Goal: Information Seeking & Learning: Learn about a topic

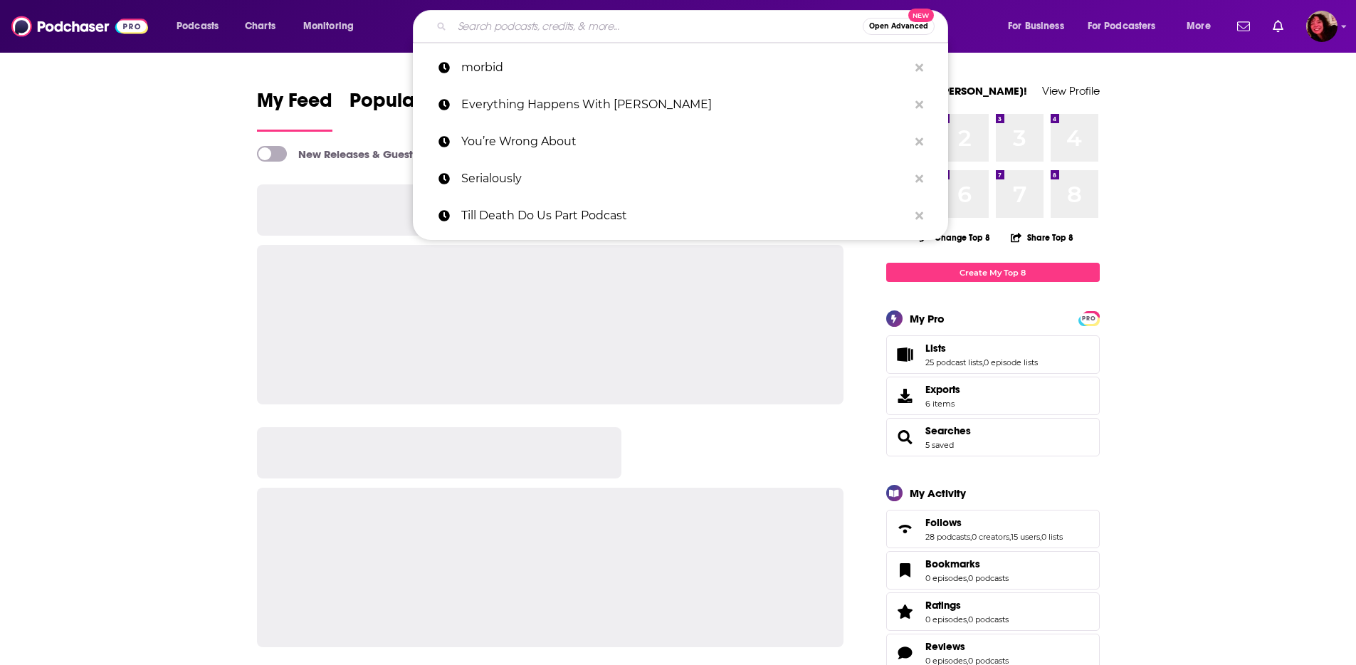
click at [509, 24] on input "Search podcasts, credits, & more..." at bounding box center [657, 26] width 411 height 23
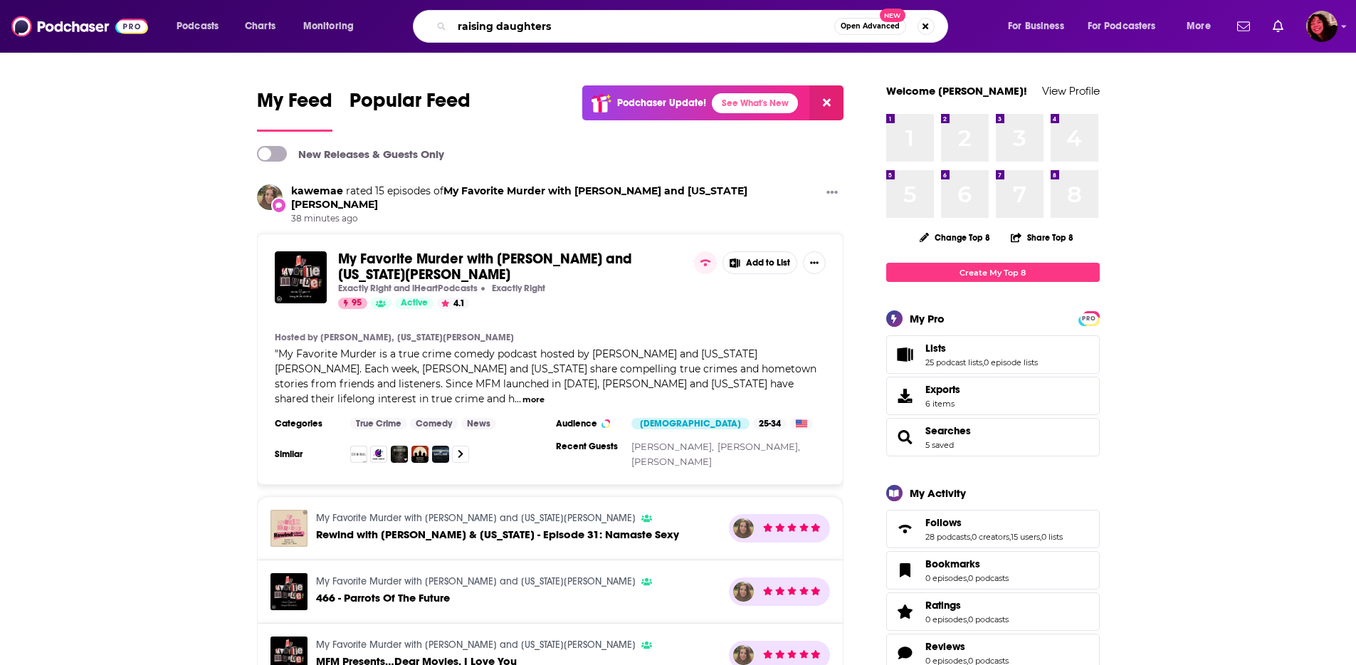
type input "raising daughters"
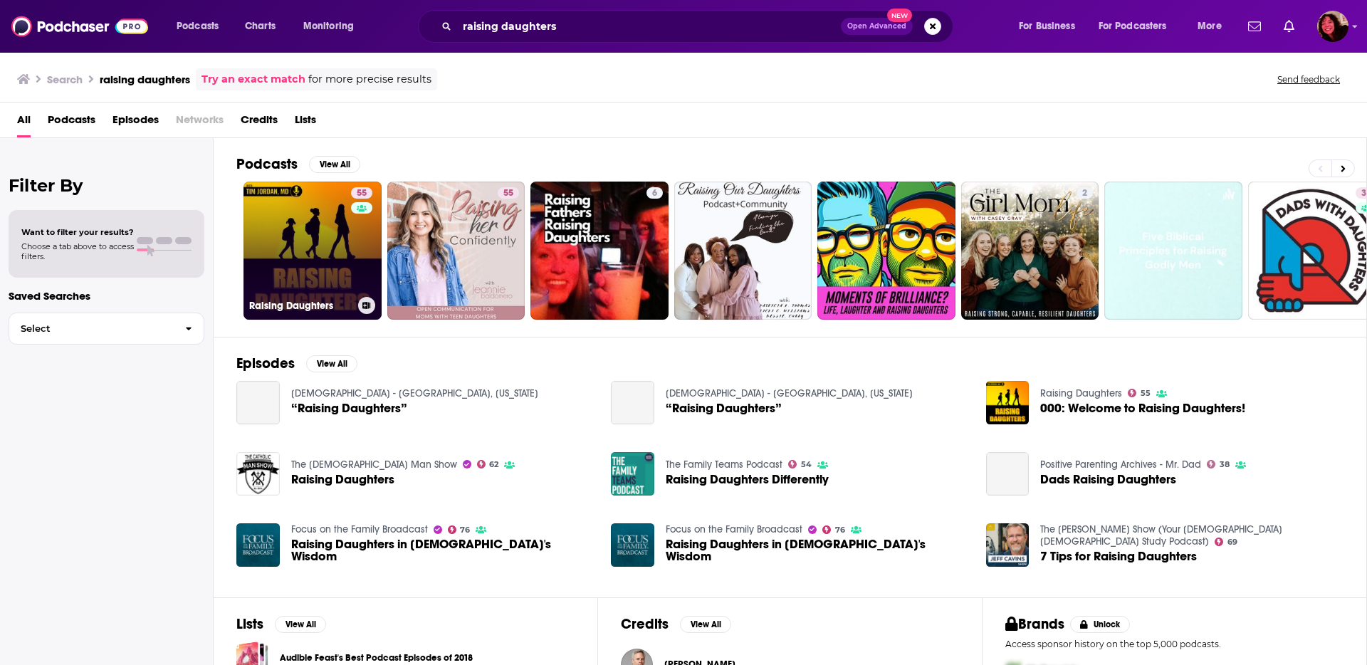
click at [300, 239] on link "55 Raising Daughters" at bounding box center [312, 251] width 138 height 138
